Goal: Task Accomplishment & Management: Manage account settings

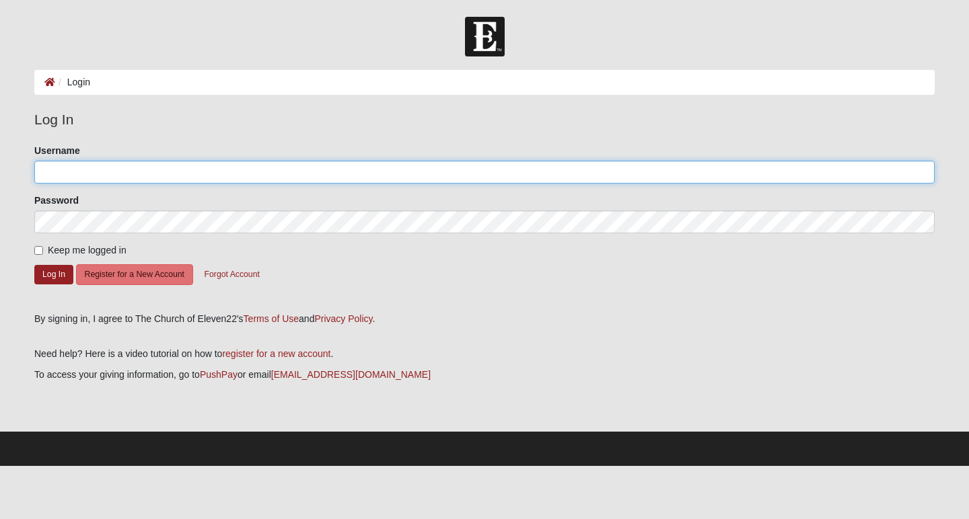
type input "Witola"
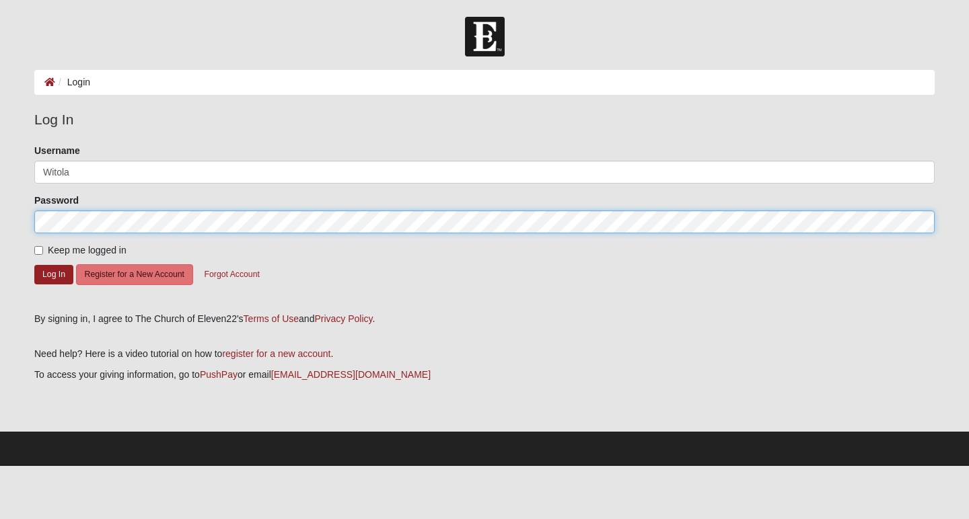
click at [54, 274] on button "Log In" at bounding box center [53, 275] width 39 height 20
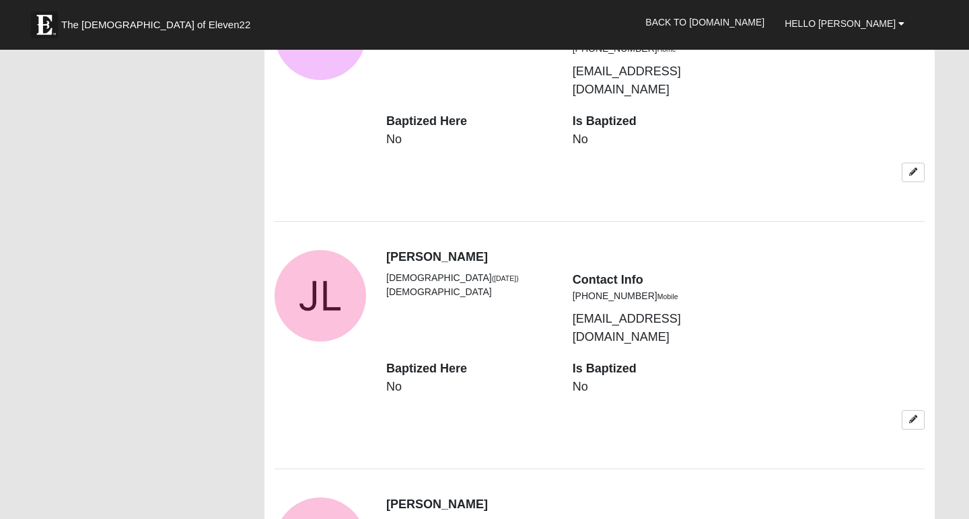
scroll to position [1822, 0]
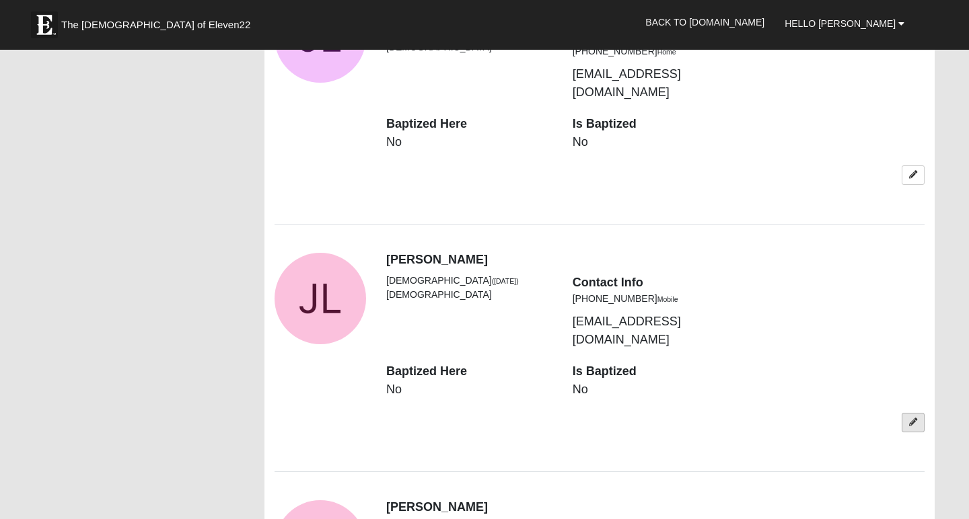
click at [914, 419] on icon at bounding box center [913, 423] width 8 height 8
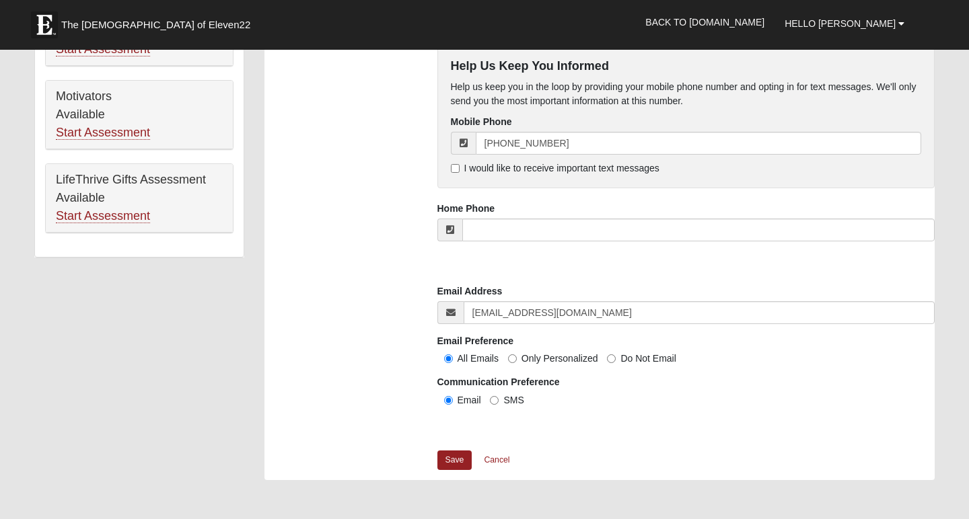
scroll to position [923, 0]
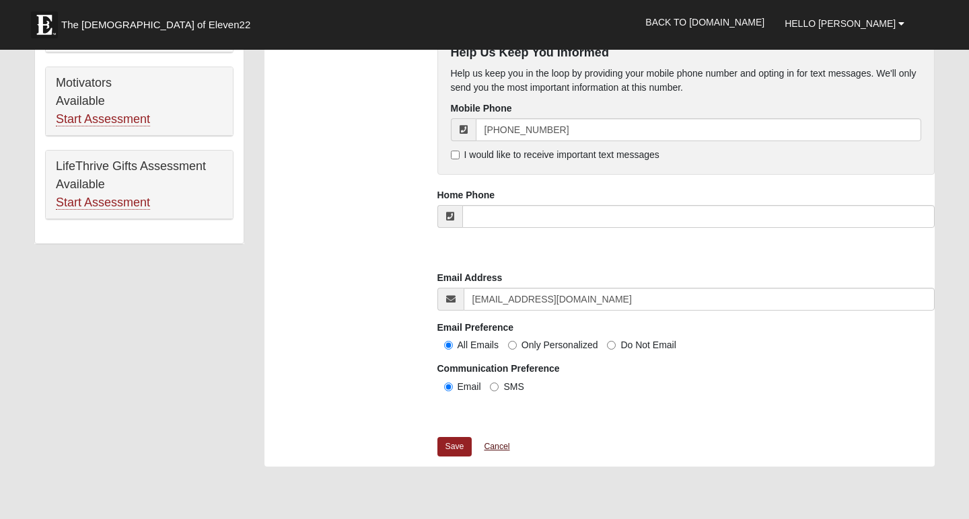
click at [499, 443] on link "Cancel" at bounding box center [496, 447] width 43 height 21
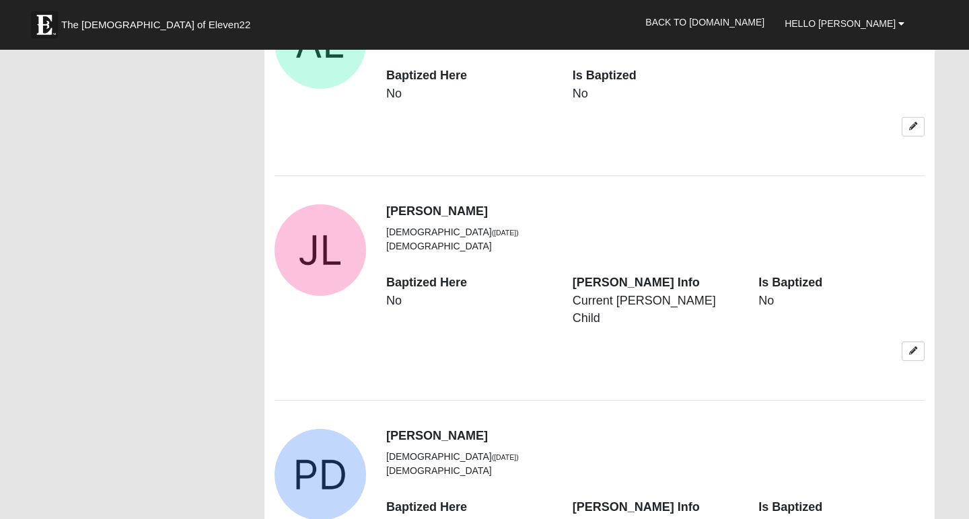
scroll to position [3219, 0]
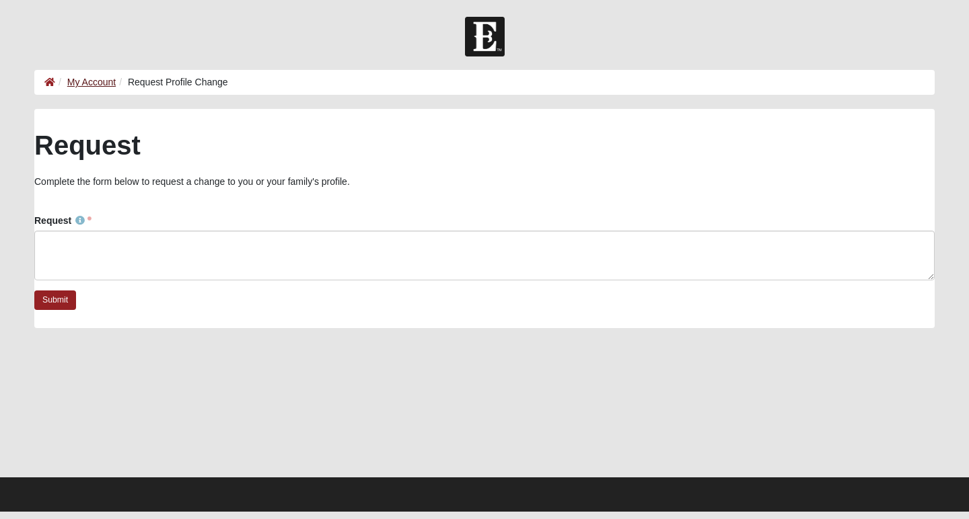
click at [89, 84] on link "My Account" at bounding box center [91, 82] width 48 height 11
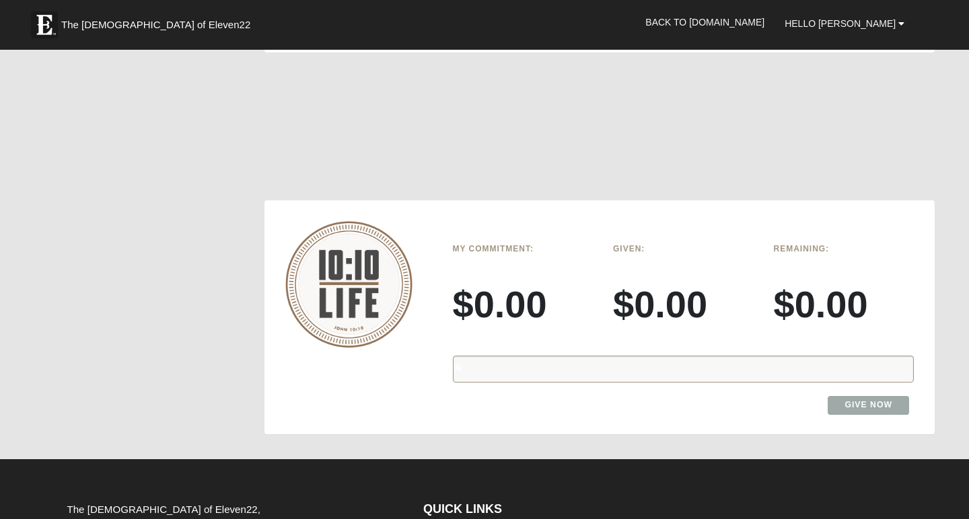
scroll to position [3847, 0]
click at [135, 27] on span "The Church of Eleven22" at bounding box center [155, 24] width 189 height 13
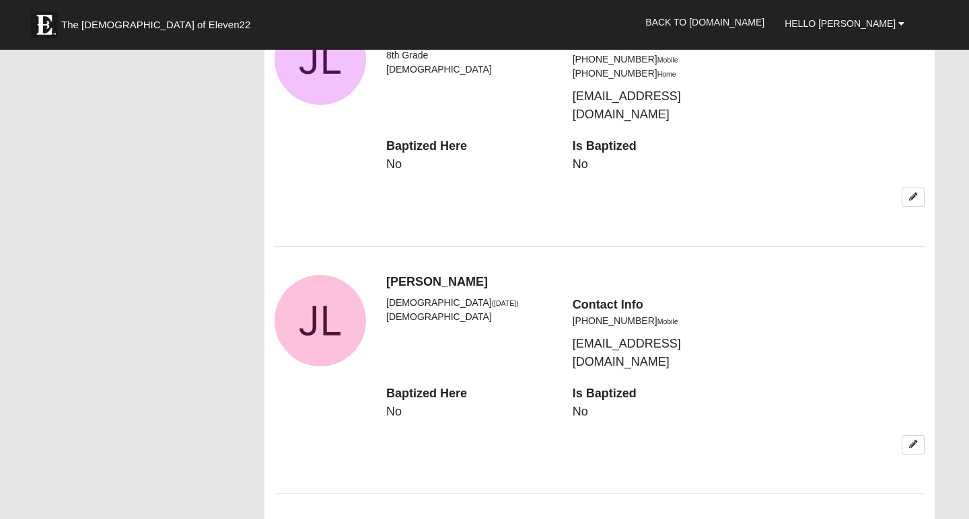
scroll to position [1801, 0]
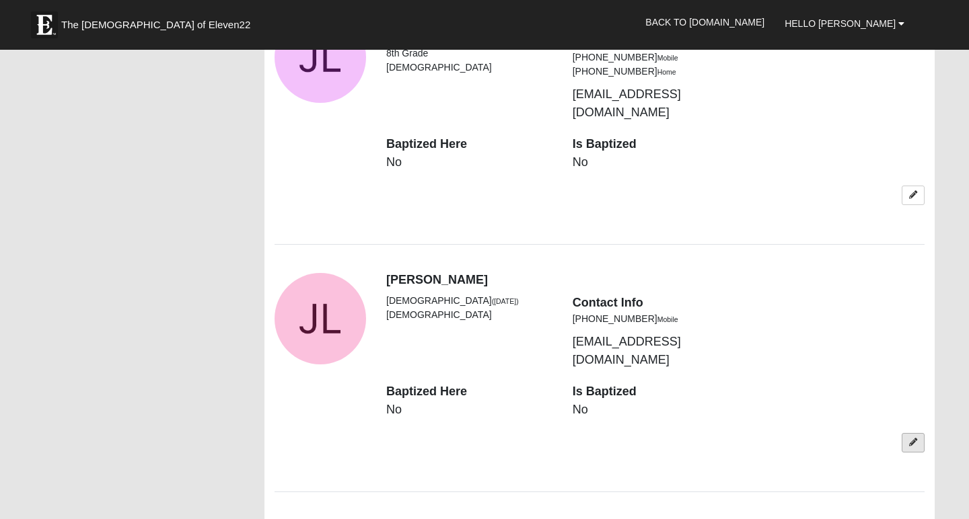
click at [911, 439] on icon at bounding box center [913, 443] width 8 height 8
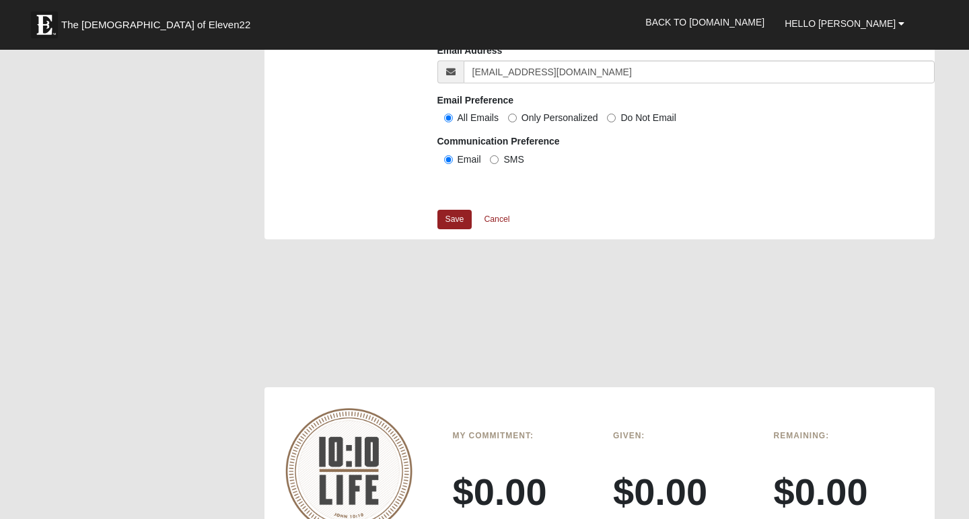
scroll to position [1172, 0]
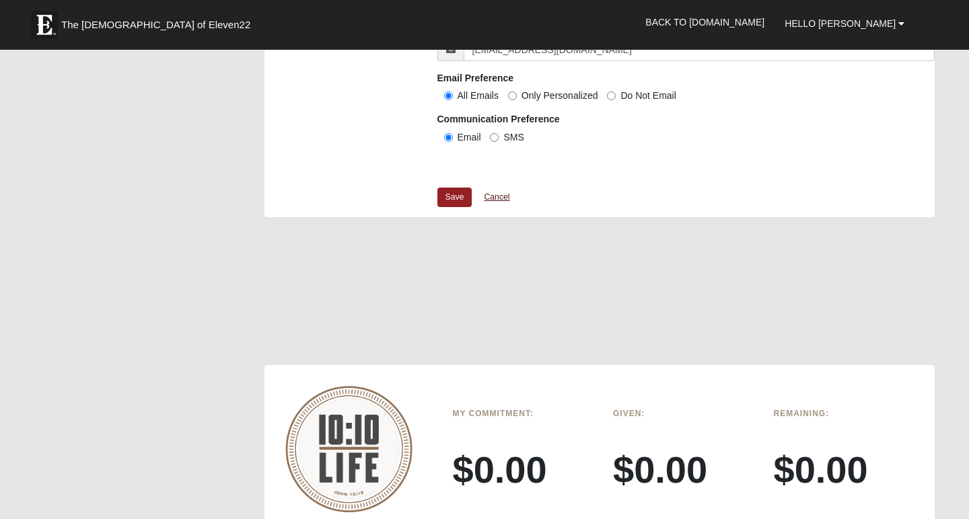
click at [501, 197] on link "Cancel" at bounding box center [496, 197] width 43 height 21
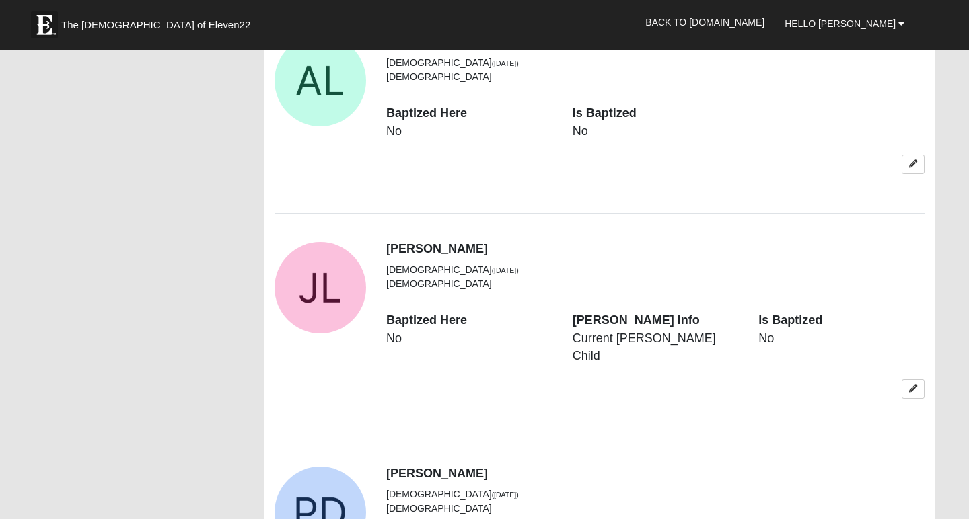
scroll to position [3183, 0]
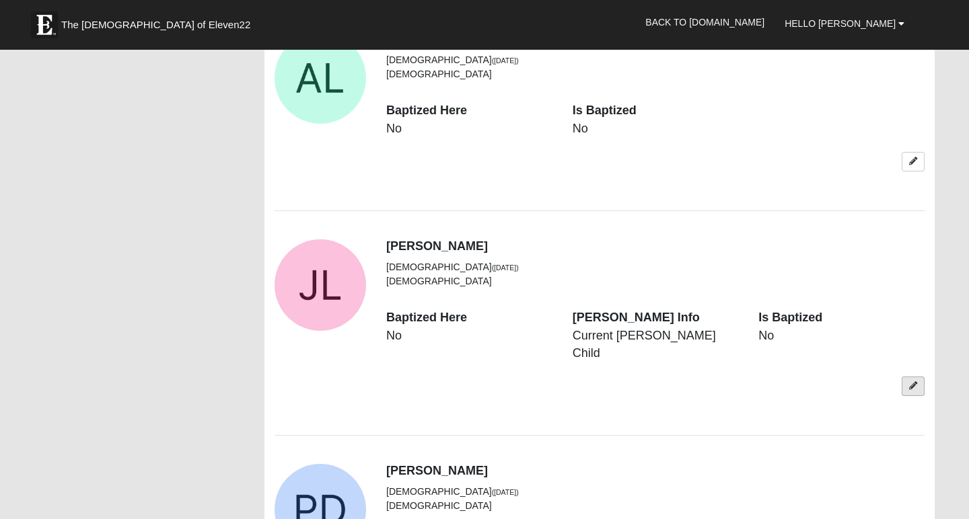
click at [917, 377] on link at bounding box center [913, 387] width 23 height 20
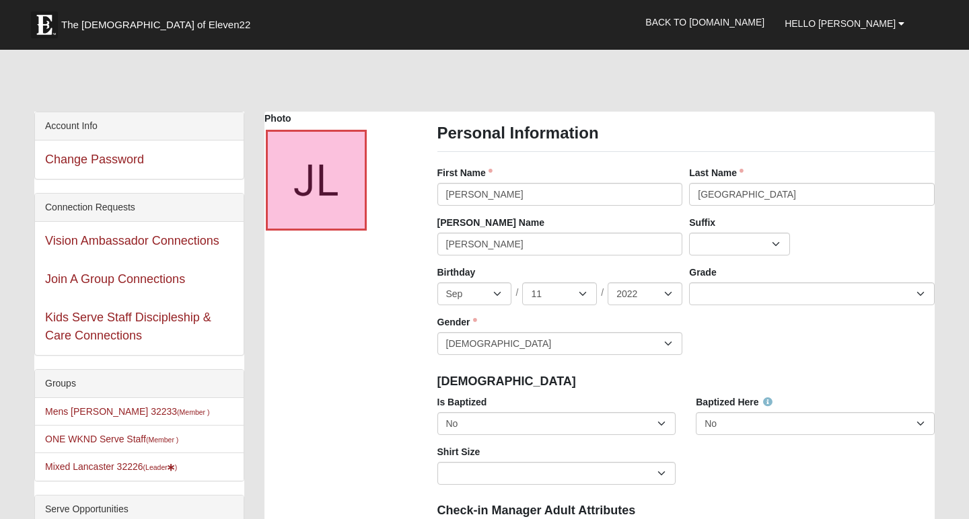
scroll to position [0, 0]
type input "L"
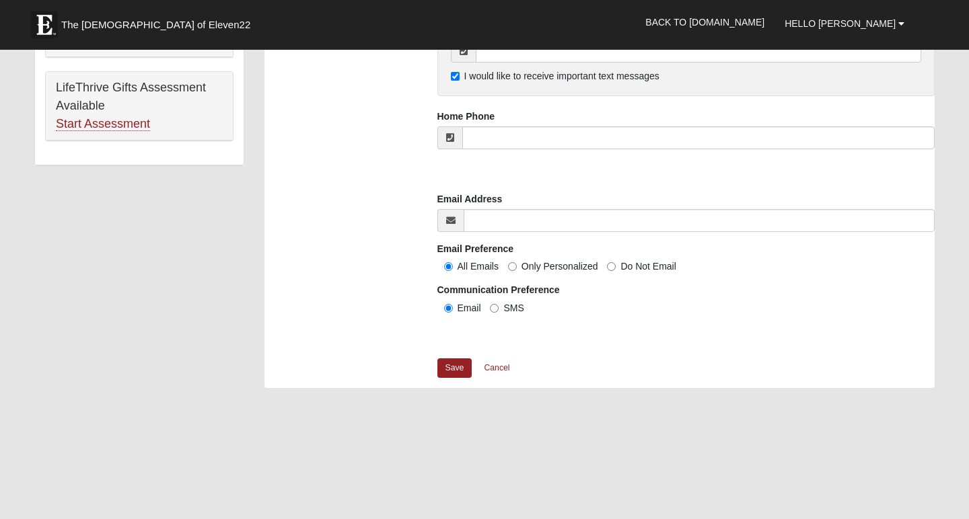
scroll to position [1010, 0]
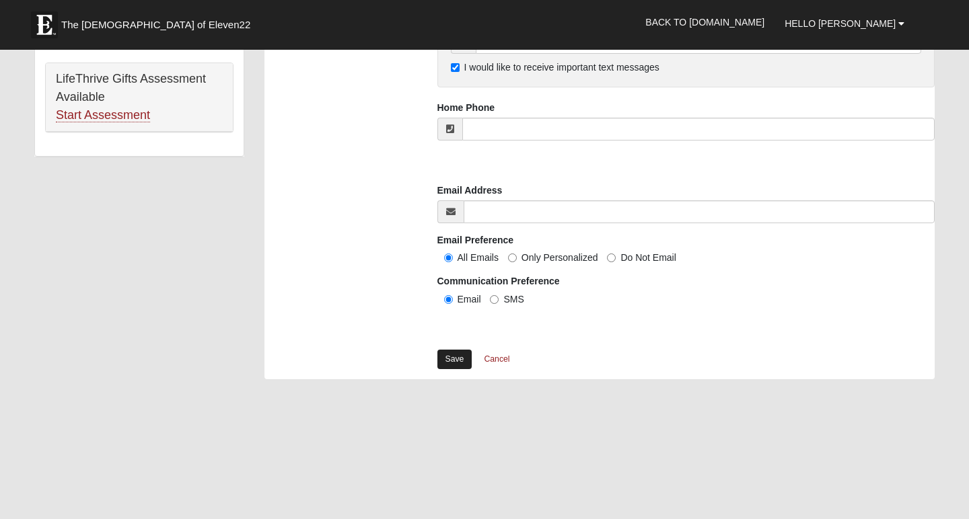
type input "Dix"
click at [452, 350] on link "Save" at bounding box center [454, 360] width 35 height 20
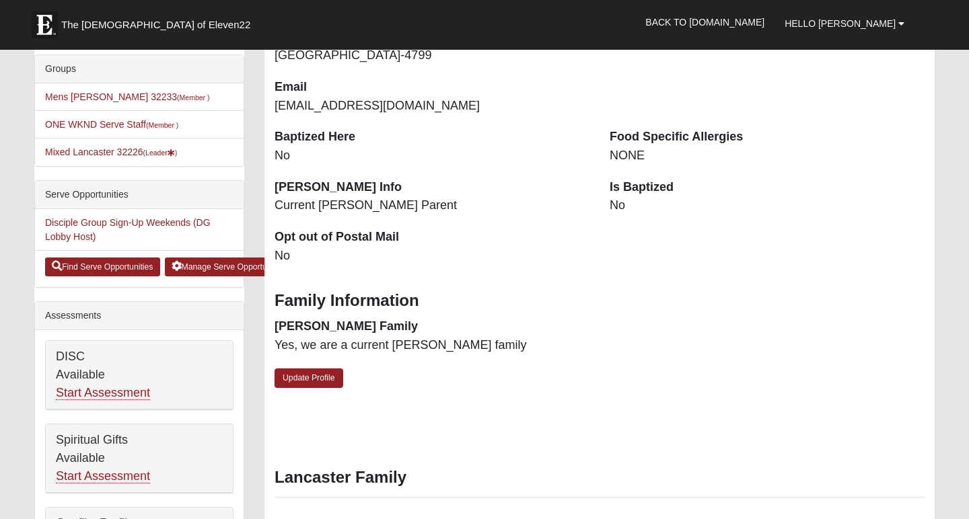
scroll to position [321, 0]
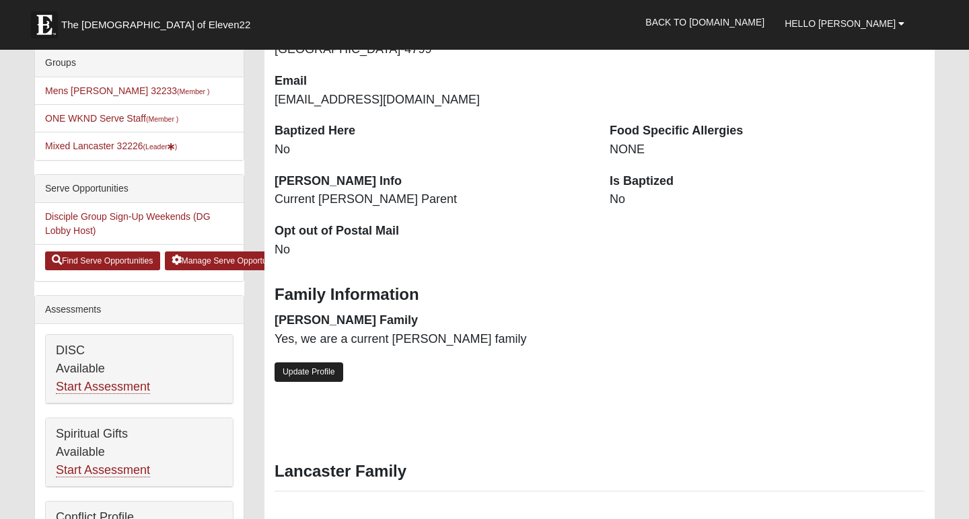
click at [316, 365] on link "Update Profile" at bounding box center [309, 373] width 69 height 20
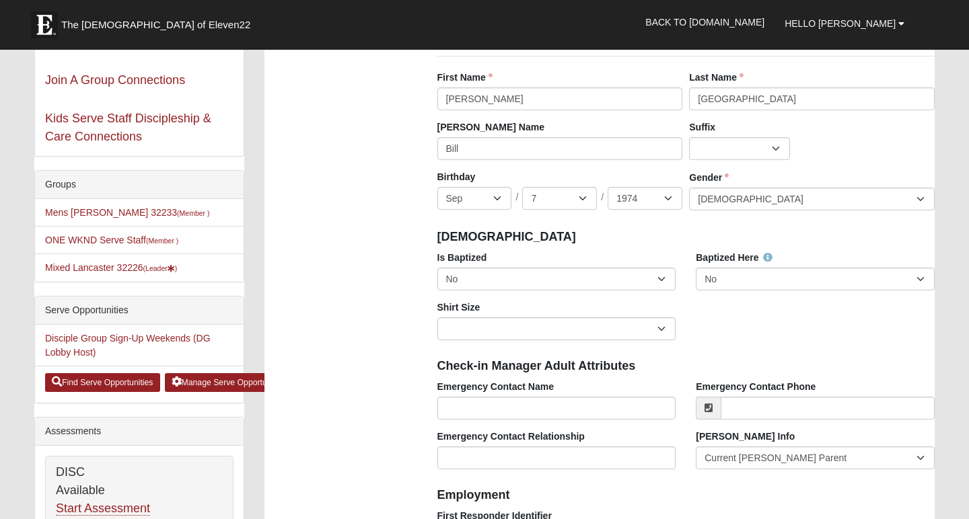
scroll to position [203, 0]
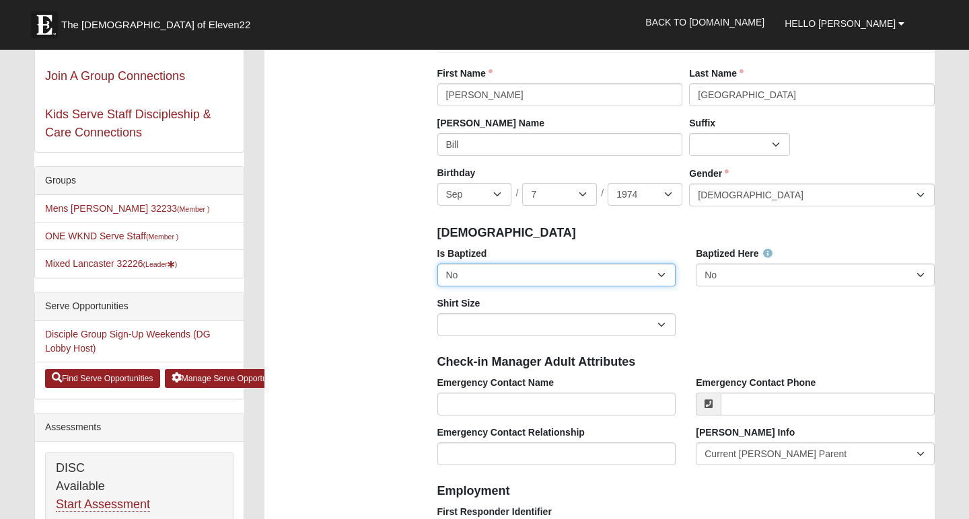
select select "True"
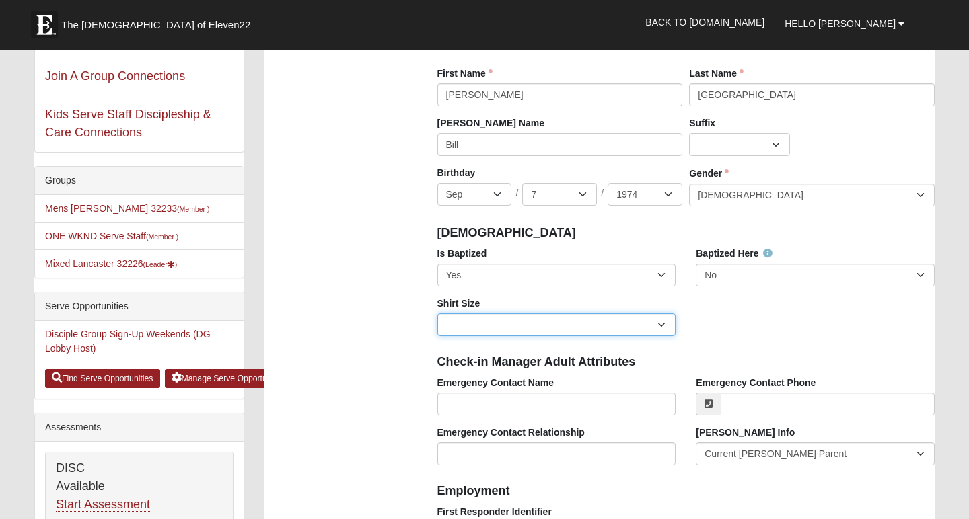
select select "Adult 4XL"
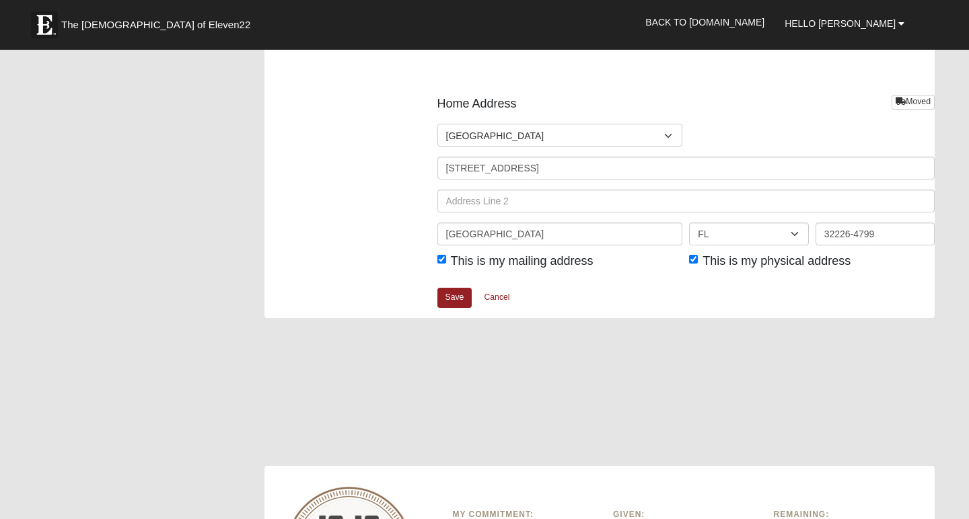
scroll to position [1651, 0]
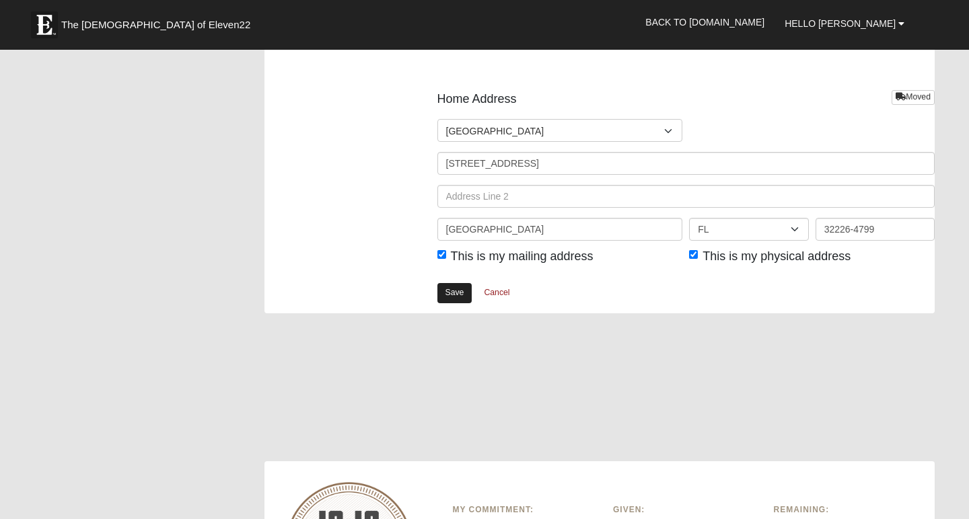
click at [453, 285] on link "Save" at bounding box center [454, 293] width 35 height 20
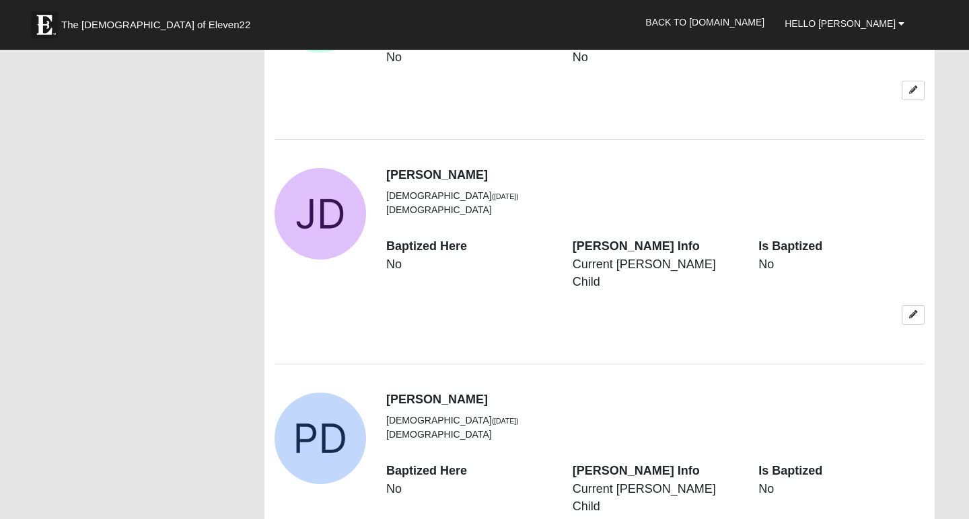
scroll to position [3261, 0]
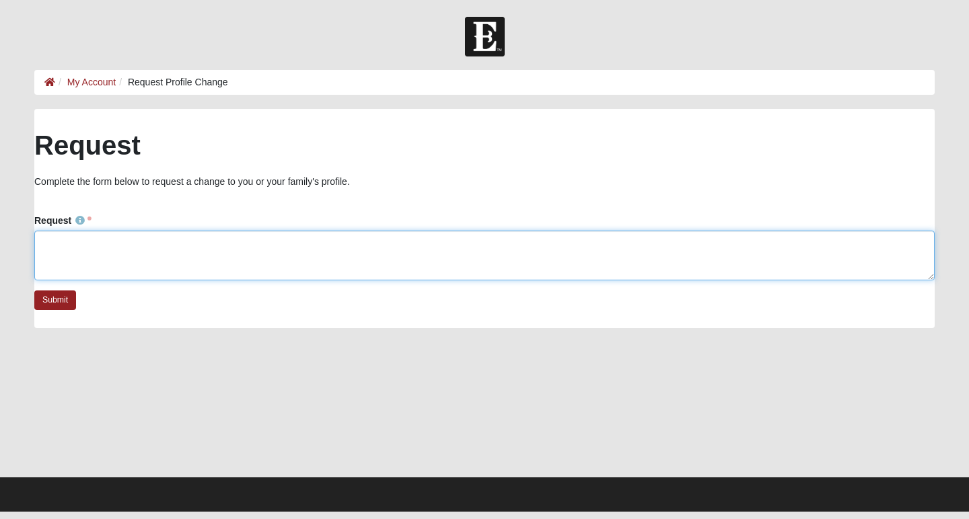
click at [164, 246] on textarea "Request" at bounding box center [484, 256] width 900 height 50
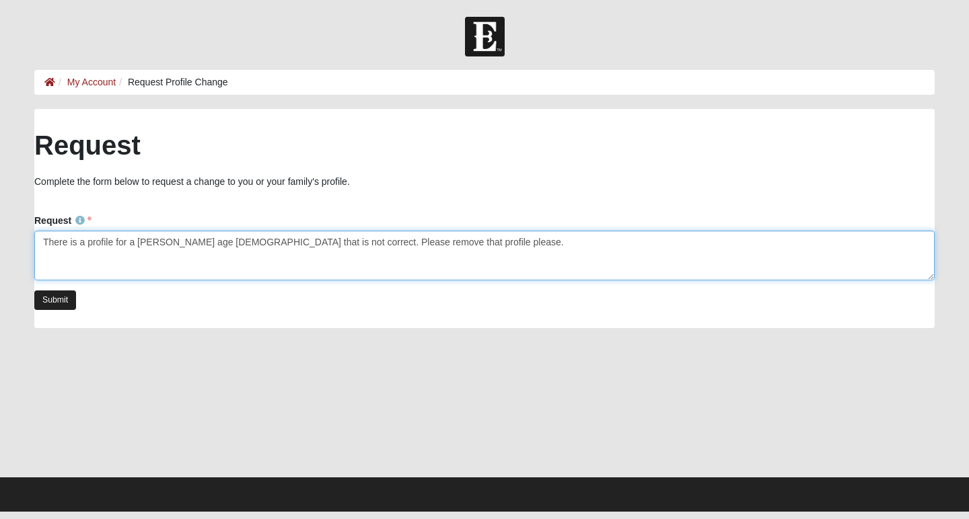
type textarea "There is a profile for a [PERSON_NAME] age [DEMOGRAPHIC_DATA] that is not corre…"
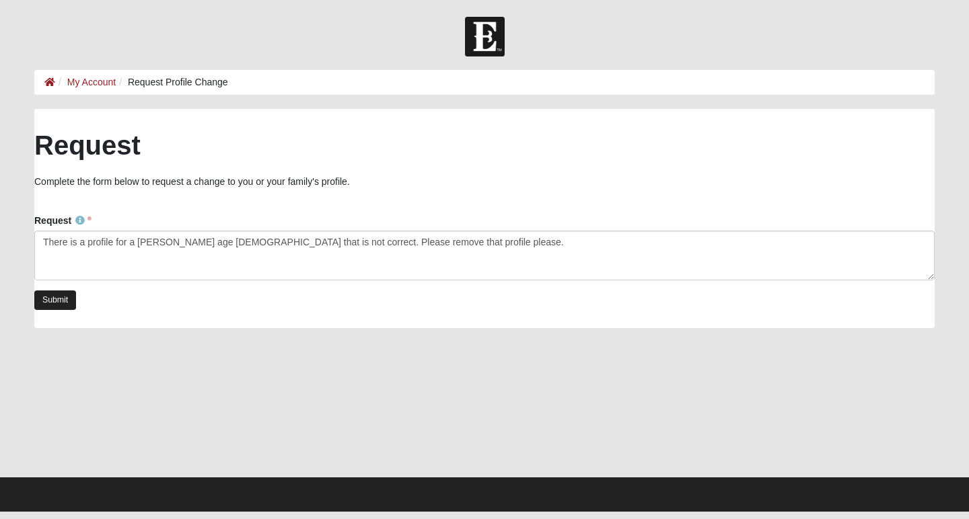
click at [49, 301] on link "Submit" at bounding box center [55, 301] width 42 height 20
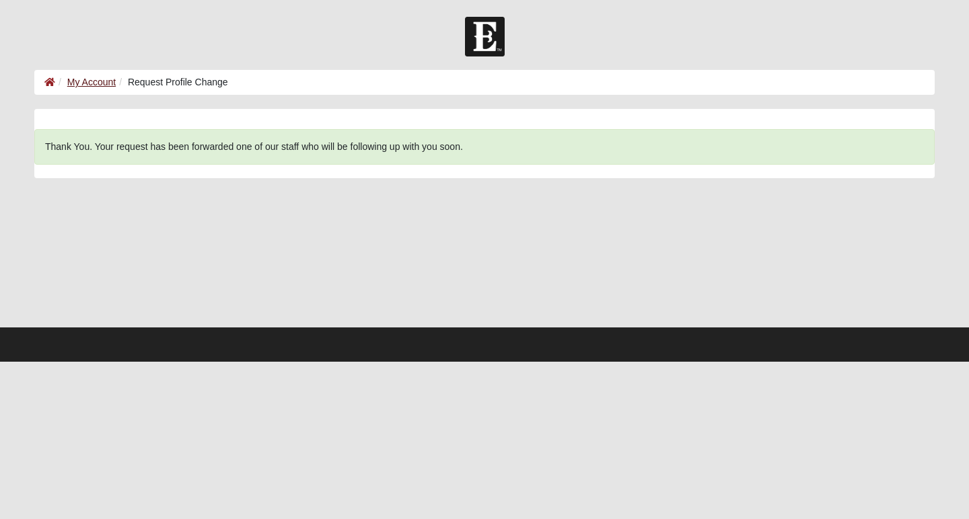
click at [97, 85] on link "My Account" at bounding box center [91, 82] width 48 height 11
